Goal: Task Accomplishment & Management: Manage account settings

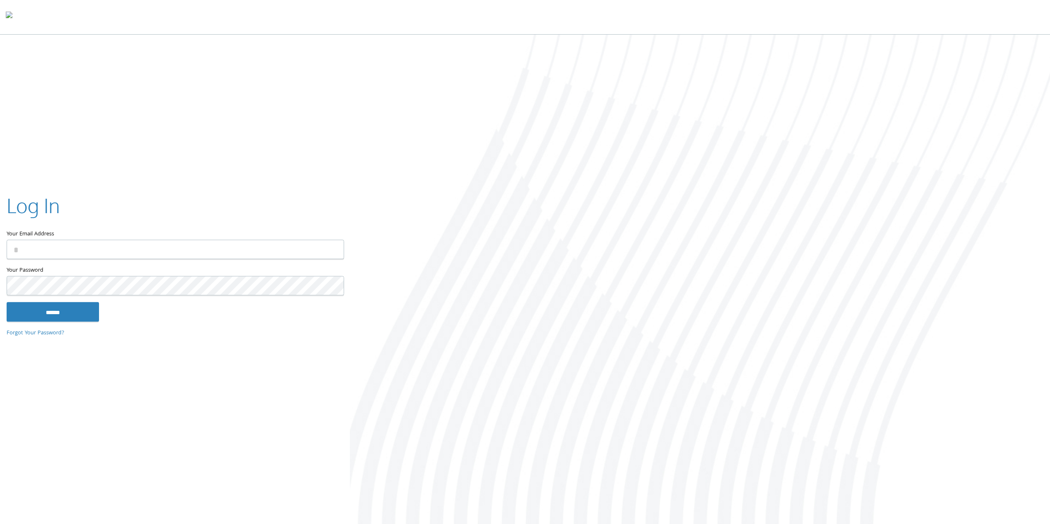
click at [167, 249] on input "Your Email Address" at bounding box center [175, 249] width 337 height 19
type input "**********"
click at [61, 310] on input "******" at bounding box center [53, 312] width 92 height 20
click at [584, 234] on div at bounding box center [700, 280] width 700 height 491
